Goal: Book appointment/travel/reservation

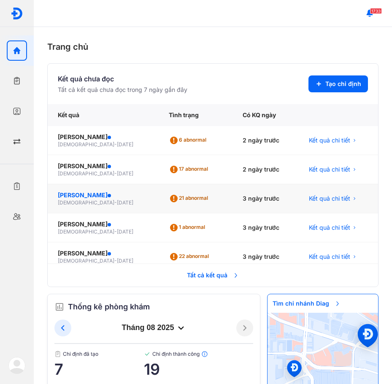
click at [109, 196] on div "[PERSON_NAME]" at bounding box center [103, 195] width 91 height 8
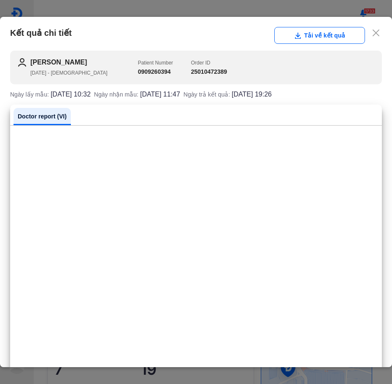
click at [373, 35] on icon at bounding box center [375, 33] width 8 height 8
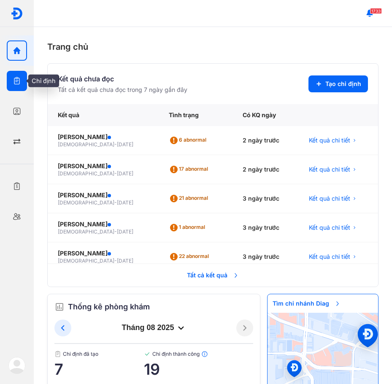
click at [20, 84] on icon "button" at bounding box center [17, 81] width 8 height 8
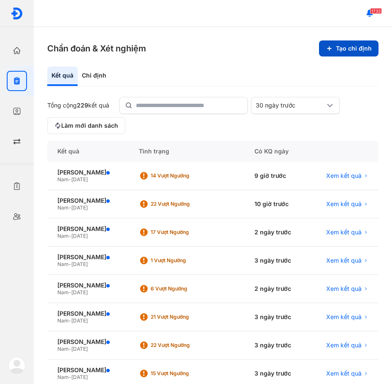
click at [336, 50] on button "Tạo chỉ định" at bounding box center [348, 48] width 59 height 16
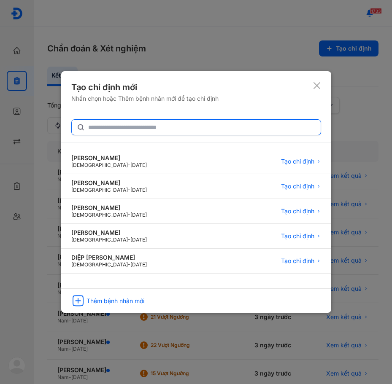
click at [103, 127] on input "text" at bounding box center [201, 127] width 227 height 15
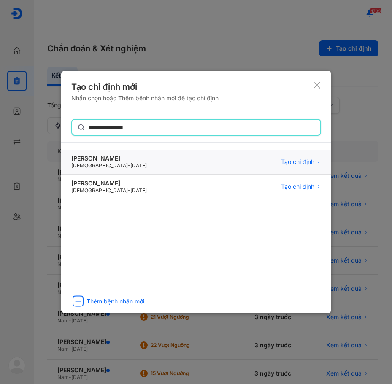
type input "**********"
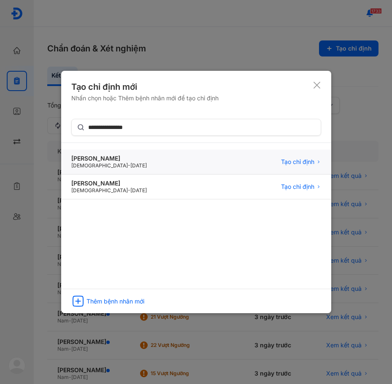
click at [301, 175] on div "[PERSON_NAME] [DEMOGRAPHIC_DATA] - [DATE] Tạo chỉ định" at bounding box center [196, 187] width 270 height 25
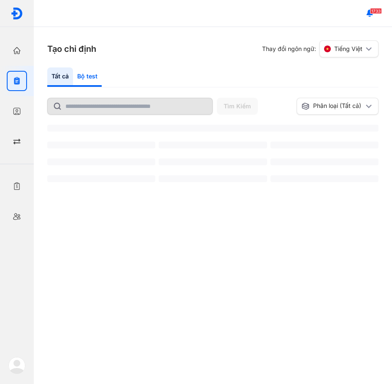
click at [97, 75] on div "Bộ test" at bounding box center [87, 76] width 29 height 19
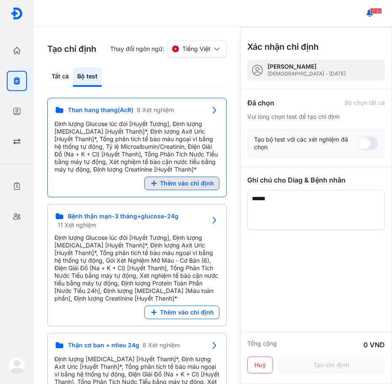
click at [185, 182] on span "Thêm vào chỉ định" at bounding box center [187, 184] width 54 height 8
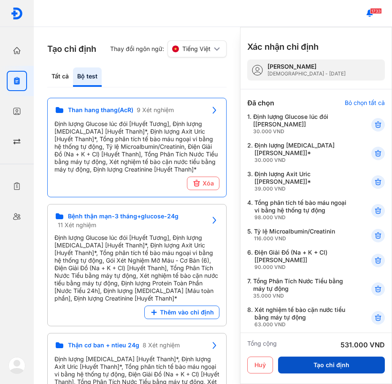
click at [329, 364] on button "Tạo chỉ định" at bounding box center [331, 365] width 107 height 17
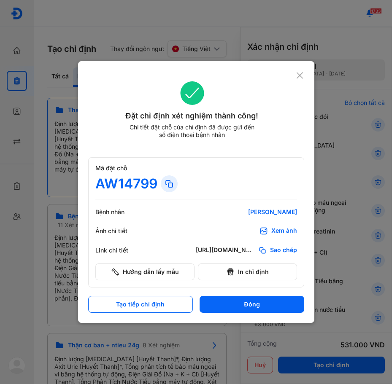
click at [299, 81] on div "Đặt chỉ định xét nghiệm thành công! Chi tiết đặt chỗ của chỉ định đã được gửi đ…" at bounding box center [196, 115] width 216 height 88
click at [290, 70] on div "Đặt chỉ định xét nghiệm thành công! Chi tiết đặt chỗ của chỉ định đã được gửi đ…" at bounding box center [196, 192] width 236 height 262
click at [299, 76] on use at bounding box center [299, 75] width 6 height 6
